Goal: Information Seeking & Learning: Find specific fact

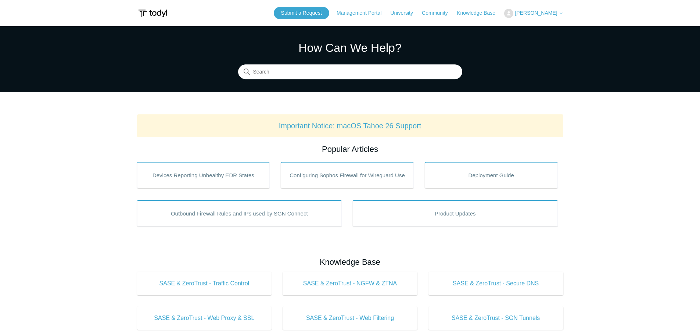
click at [296, 78] on input "Search" at bounding box center [350, 72] width 224 height 15
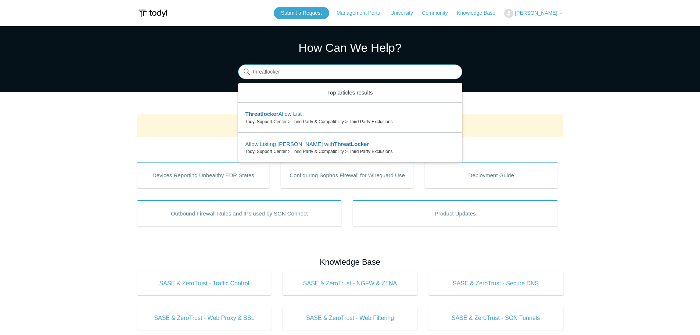
type input "threatlocker"
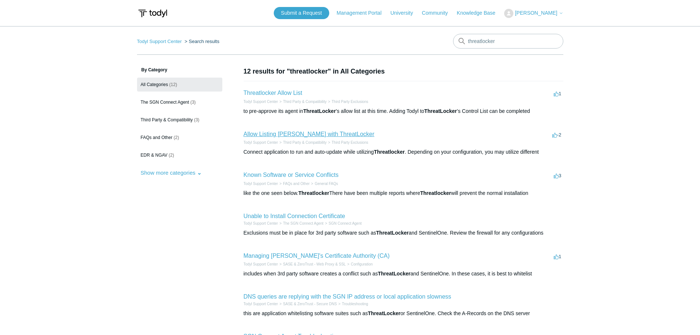
click at [273, 134] on link "Allow Listing [PERSON_NAME] with ThreatLocker" at bounding box center [309, 134] width 131 height 6
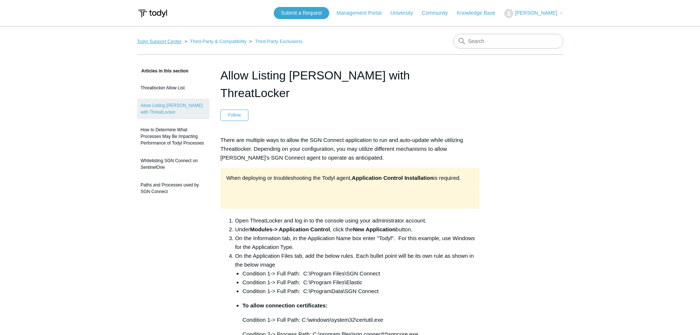
click at [156, 42] on link "Todyl Support Center" at bounding box center [159, 42] width 45 height 6
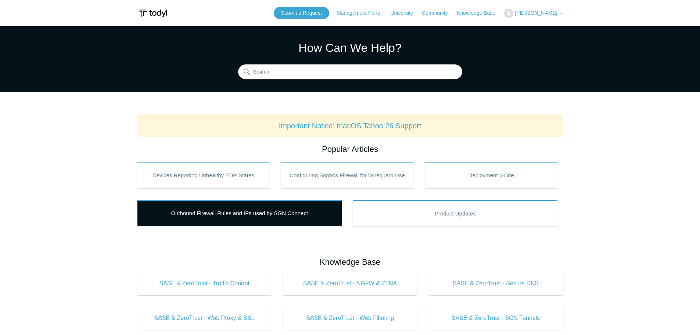
click at [247, 219] on link "Outbound Firewall Rules and IPs used by SGN Connect" at bounding box center [239, 213] width 205 height 26
